Goal: Obtain resource: Download file/media

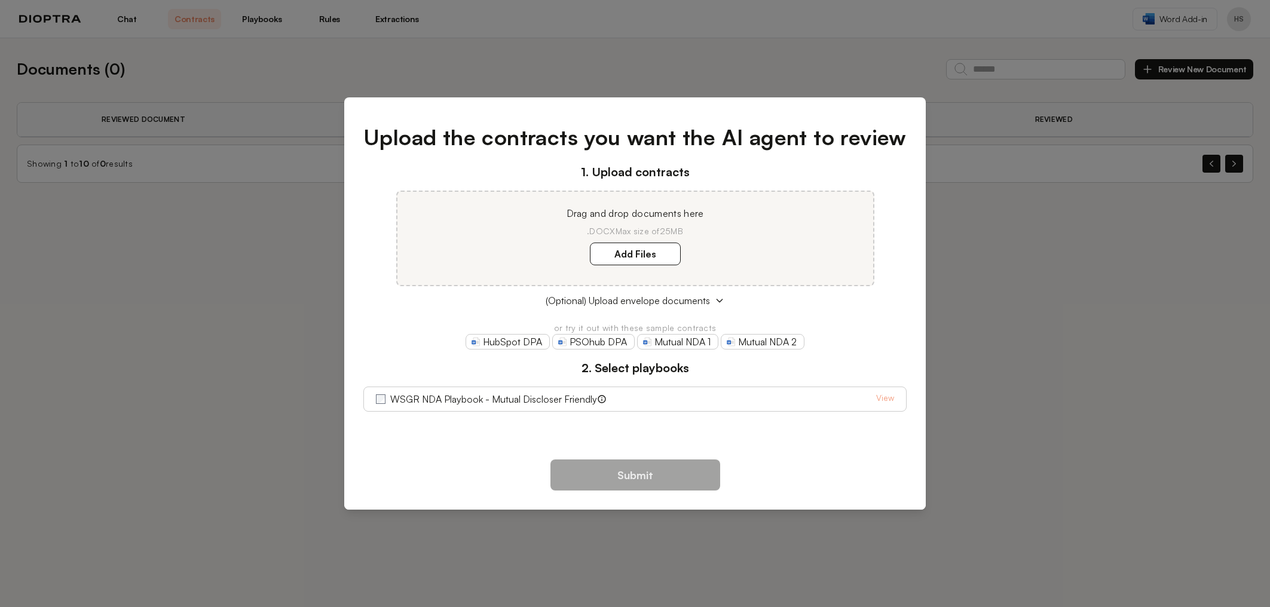
click at [1062, 302] on div "Upload the contracts you want the AI agent to review 1. Upload contracts Drag a…" at bounding box center [635, 303] width 1270 height 607
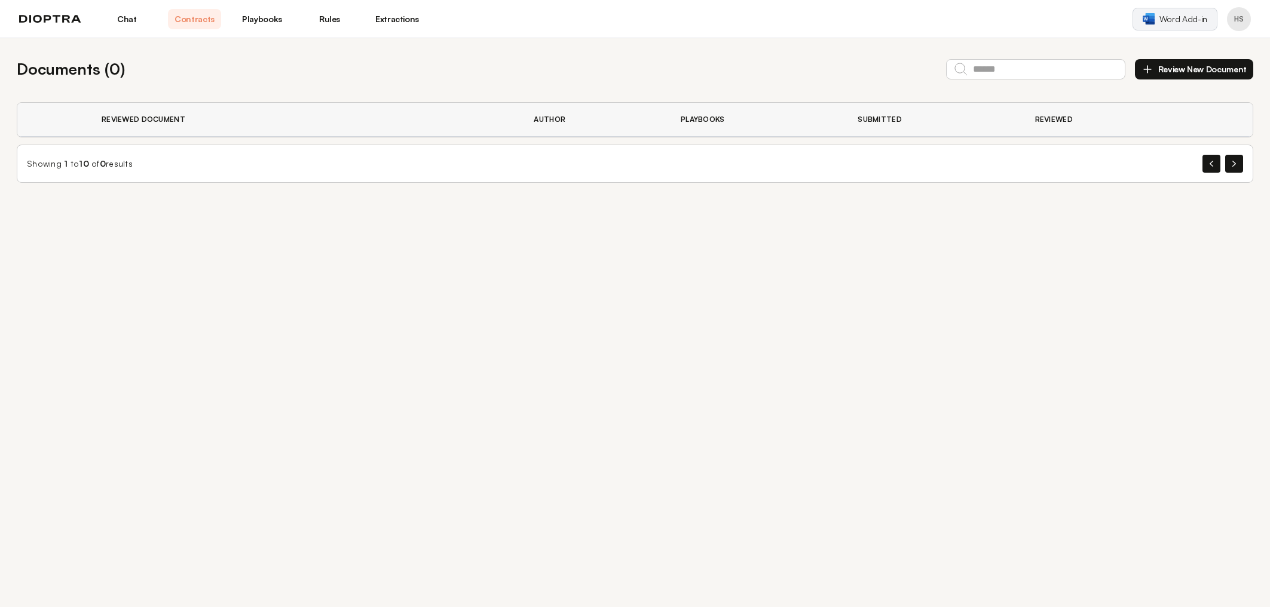
click at [1185, 23] on span "Word Add-in" at bounding box center [1184, 19] width 48 height 12
